Goal: Task Accomplishment & Management: Use online tool/utility

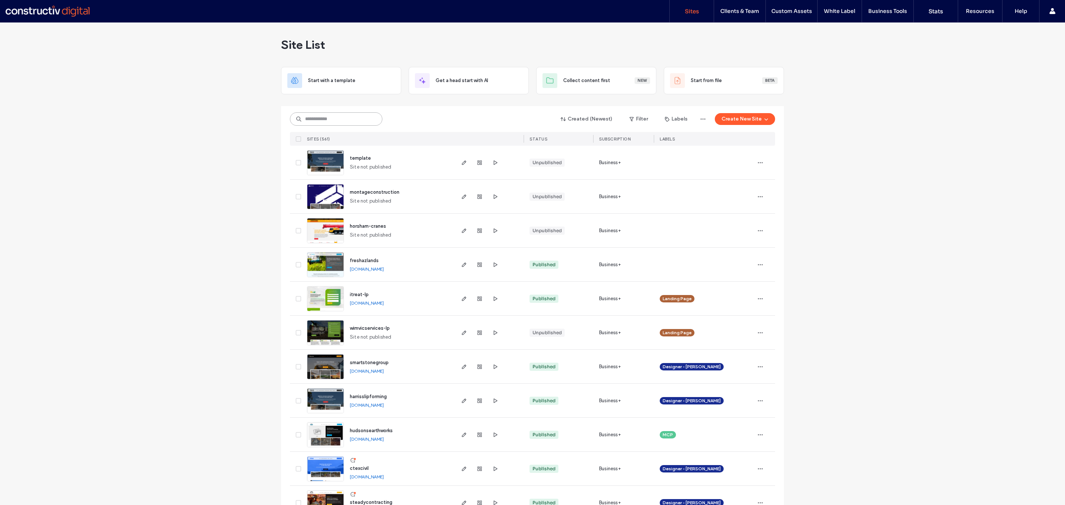
click at [319, 119] on input at bounding box center [336, 118] width 92 height 13
click at [325, 120] on input at bounding box center [336, 118] width 92 height 13
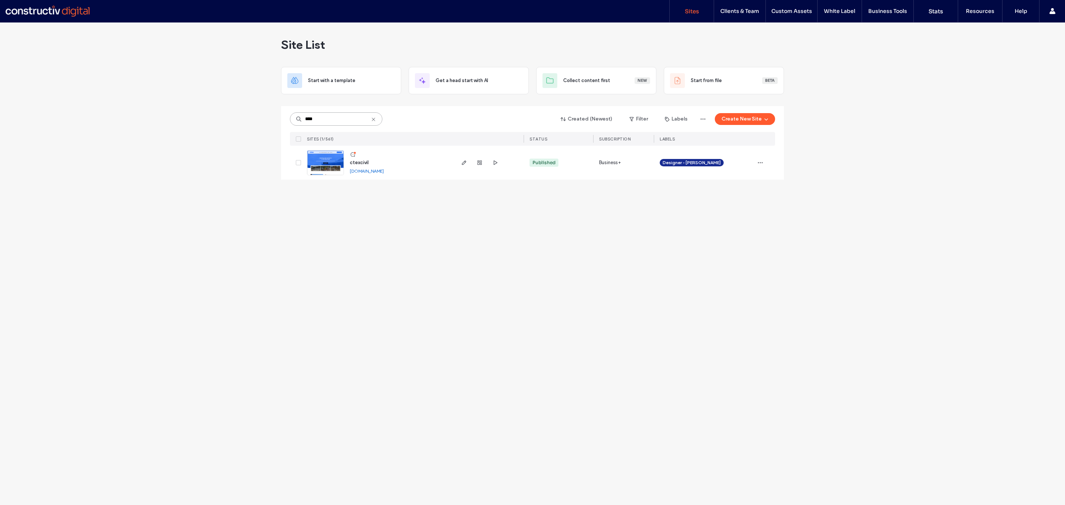
type input "****"
click at [325, 165] on img at bounding box center [325, 176] width 36 height 50
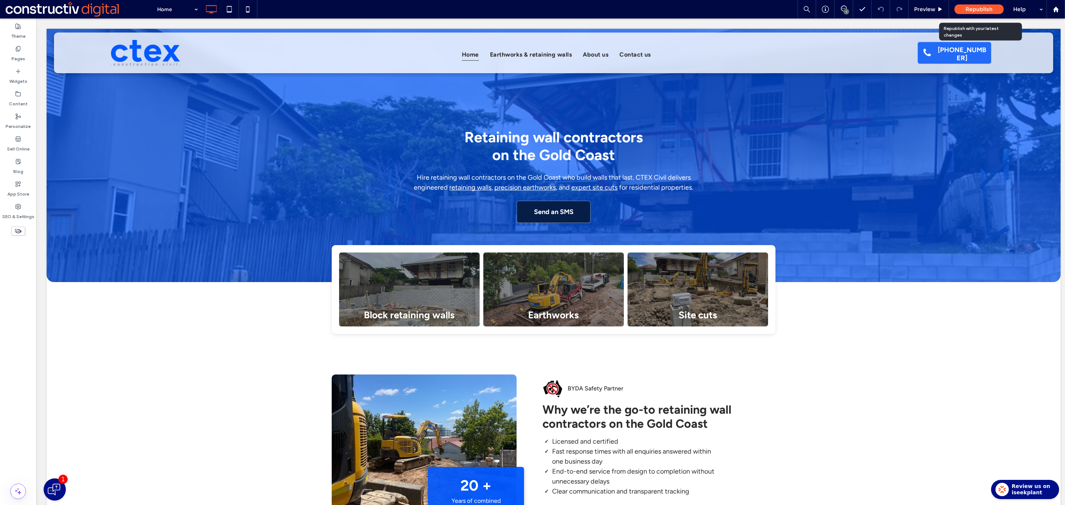
click at [975, 9] on span "Republish" at bounding box center [979, 9] width 27 height 7
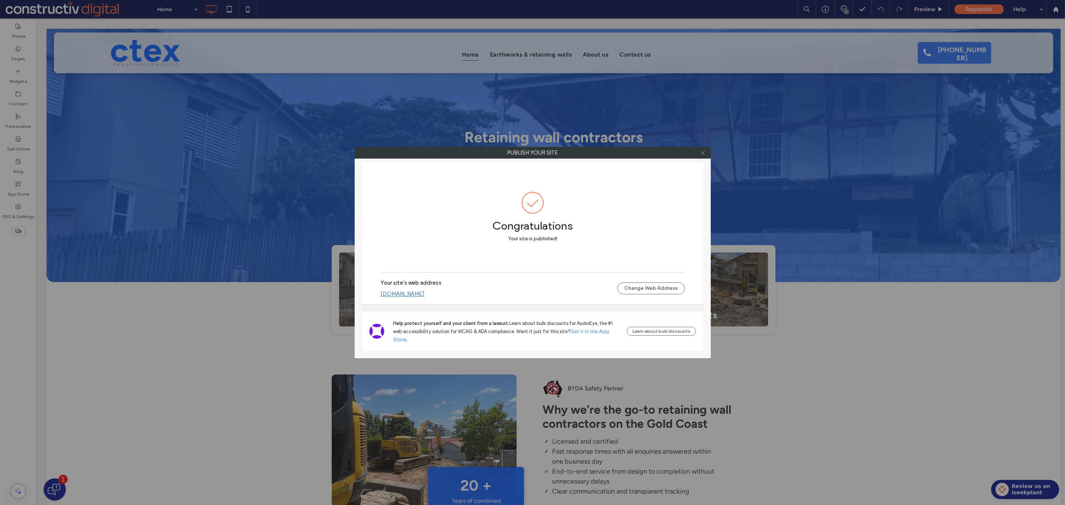
click at [700, 152] on icon at bounding box center [703, 153] width 6 height 6
